Goal: Navigation & Orientation: Find specific page/section

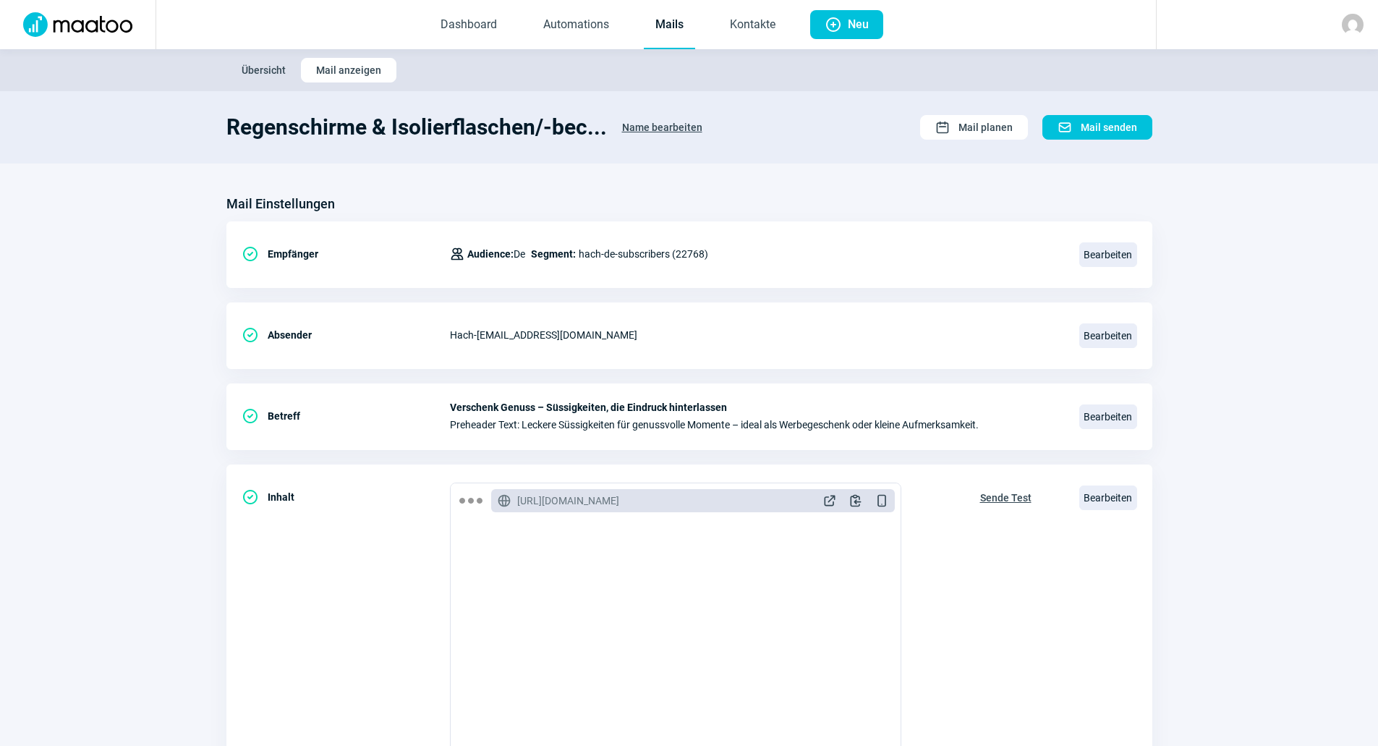
click at [65, 25] on img at bounding box center [77, 24] width 127 height 25
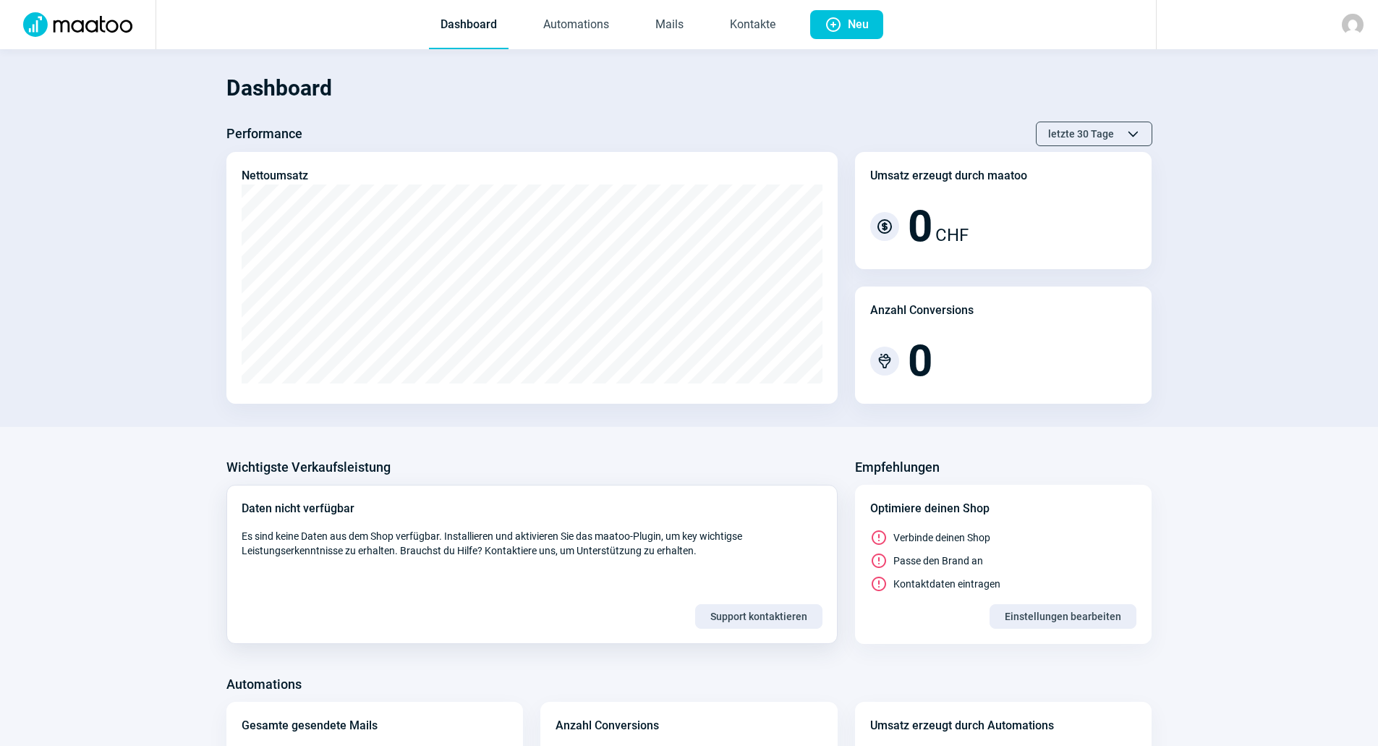
drag, startPoint x: 235, startPoint y: 448, endPoint x: 329, endPoint y: 534, distance: 127.0
click at [419, 687] on div "Automations" at bounding box center [689, 683] width 926 height 23
